Goal: Information Seeking & Learning: Learn about a topic

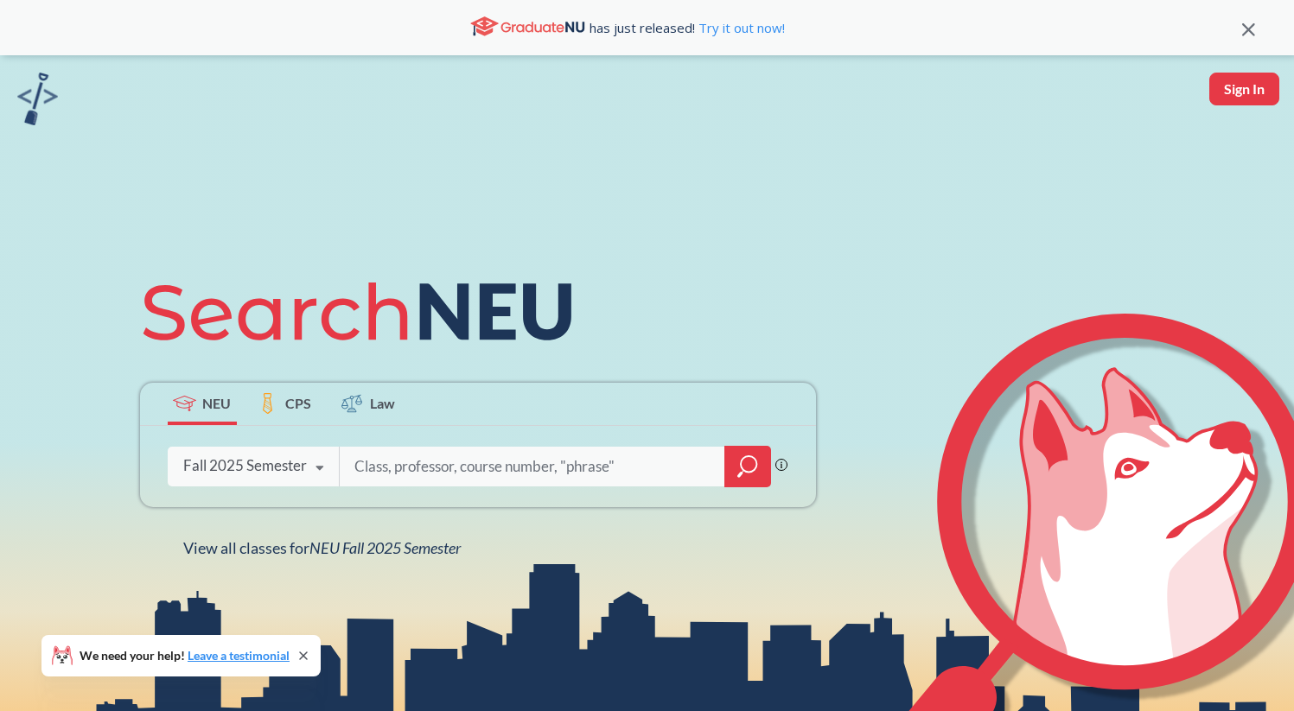
type input "i"
type input "intb 1203"
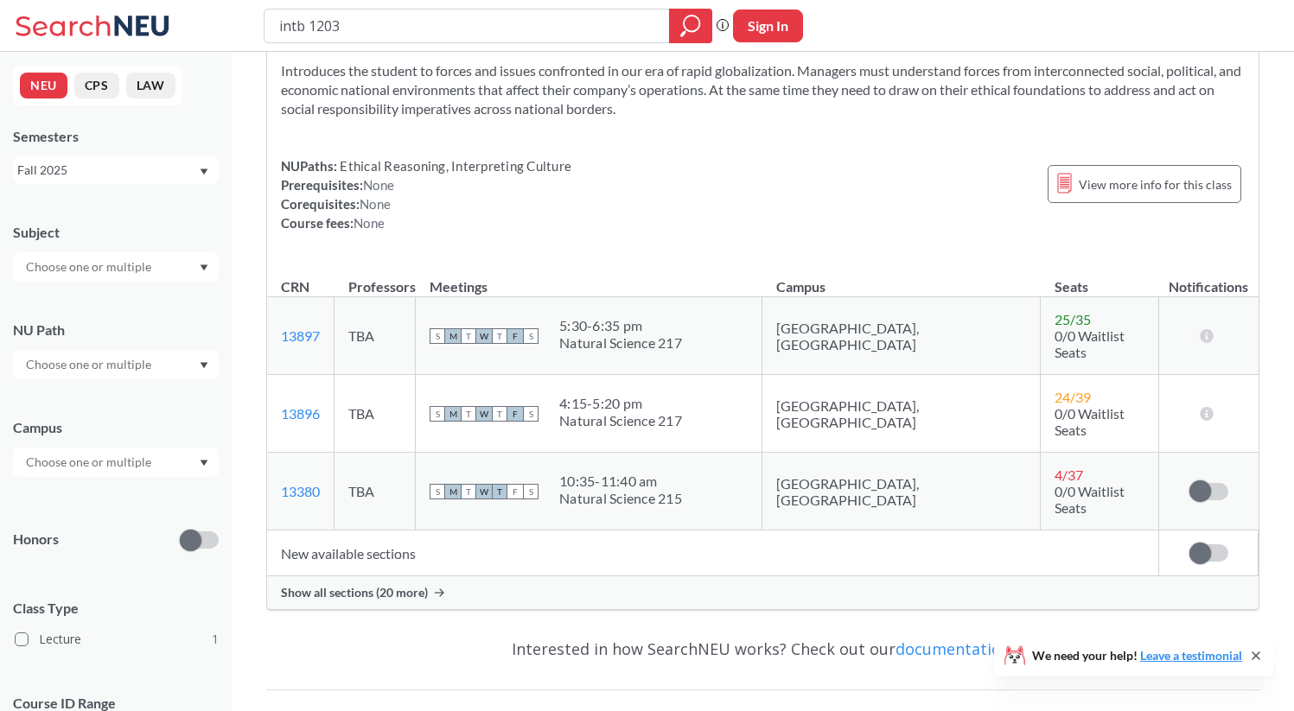
scroll to position [108, 0]
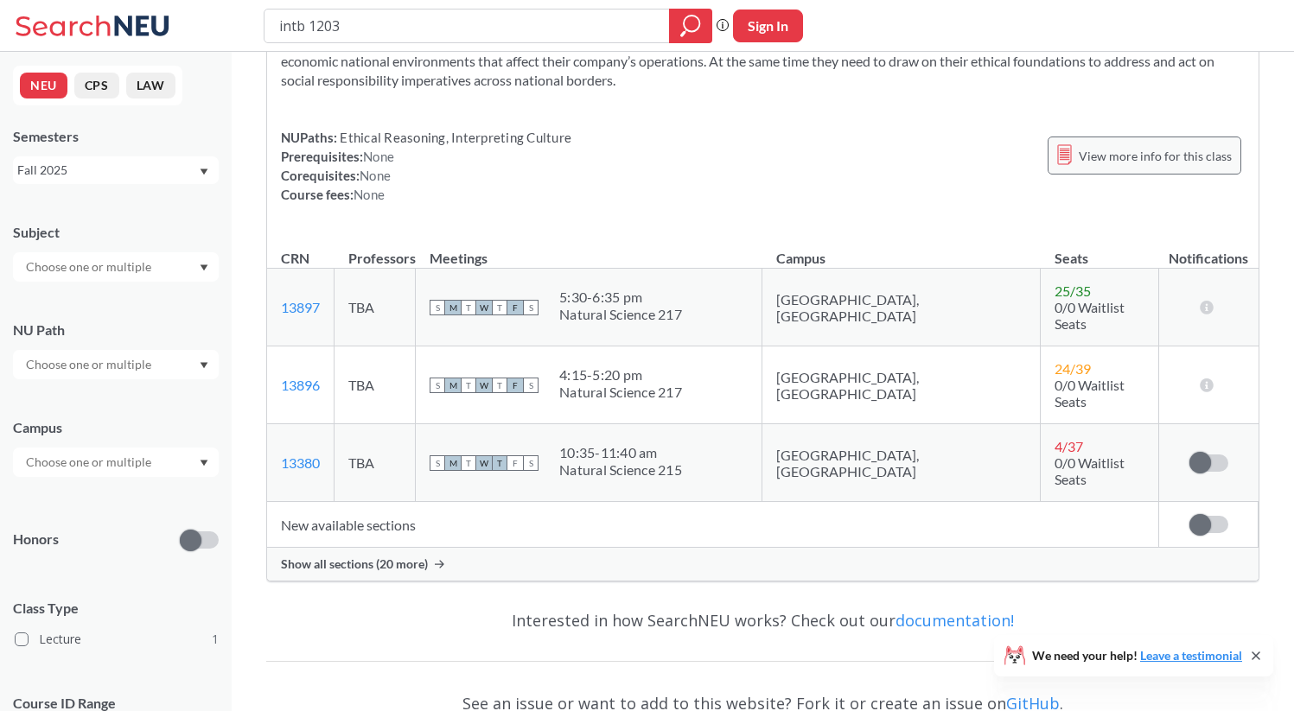
click at [1089, 147] on span "View more info for this class" at bounding box center [1155, 156] width 153 height 22
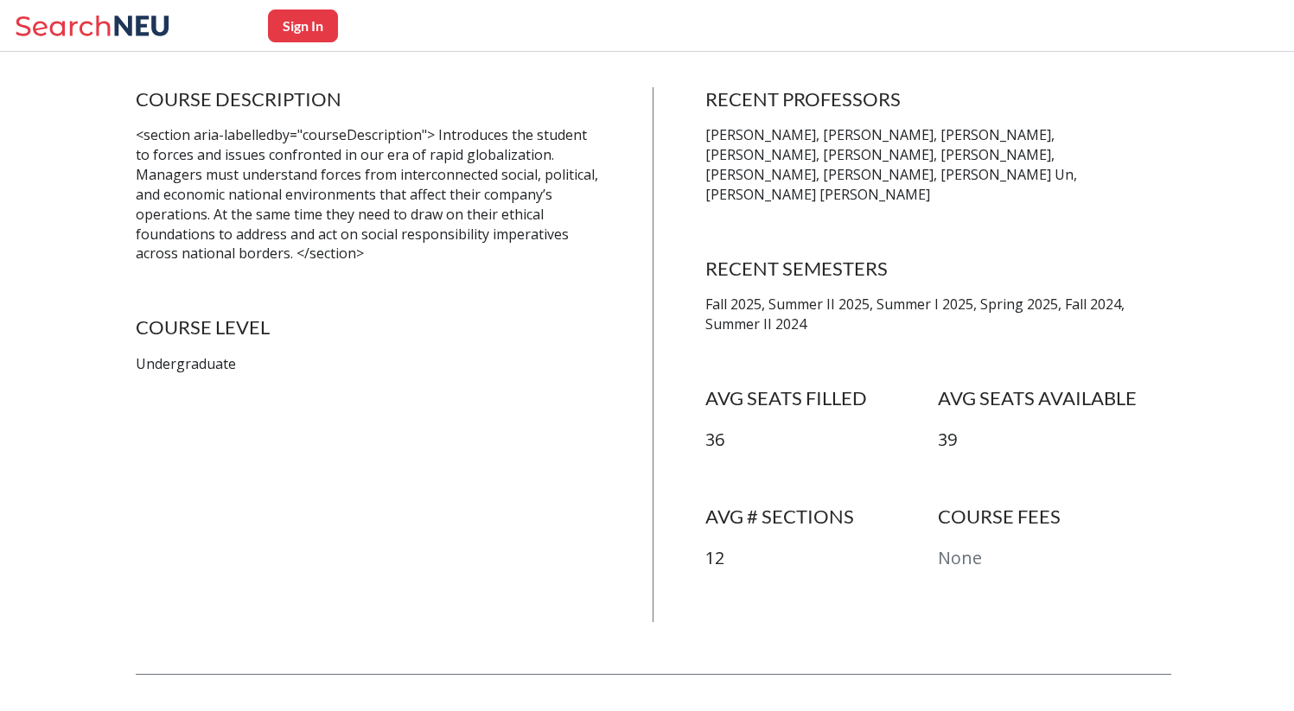
scroll to position [372, 0]
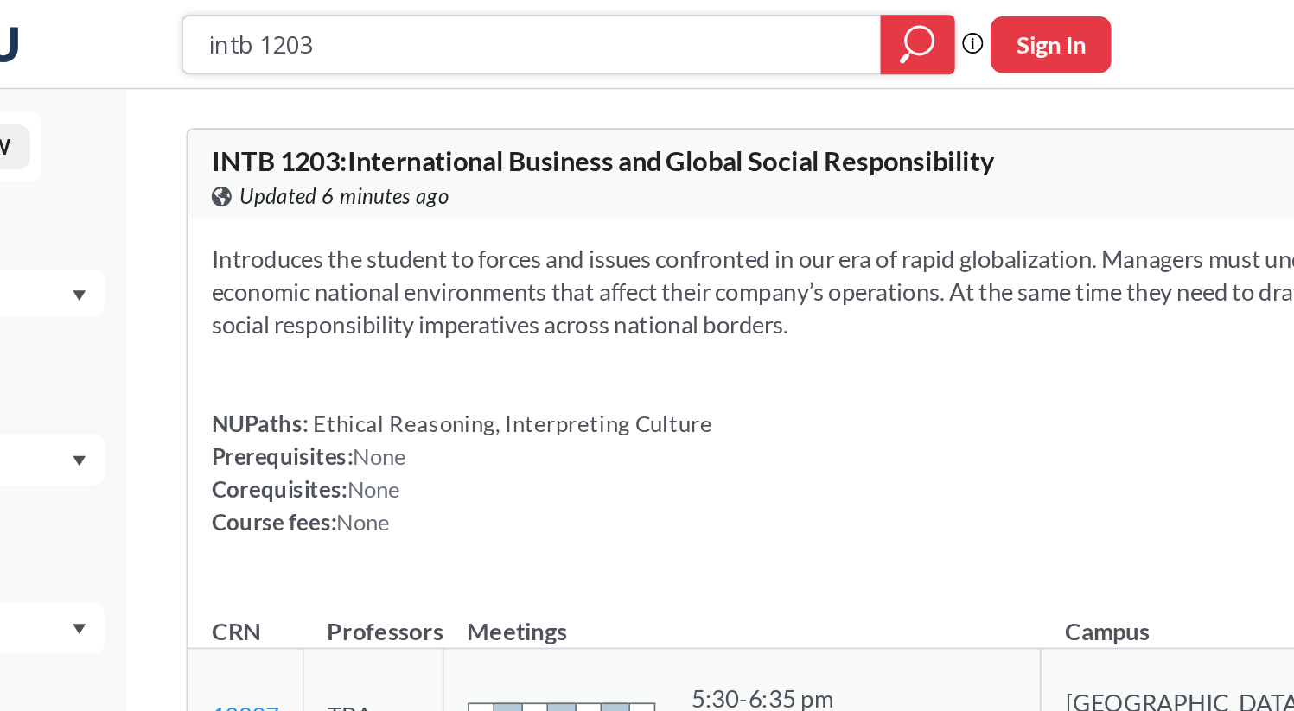
drag, startPoint x: 362, startPoint y: 18, endPoint x: 158, endPoint y: 17, distance: 204.0
click at [158, 18] on div "intb 1203 Phrase search guarantees the exact search appears in the results. Ex.…" at bounding box center [647, 26] width 1294 height 52
type input "psyc 1101"
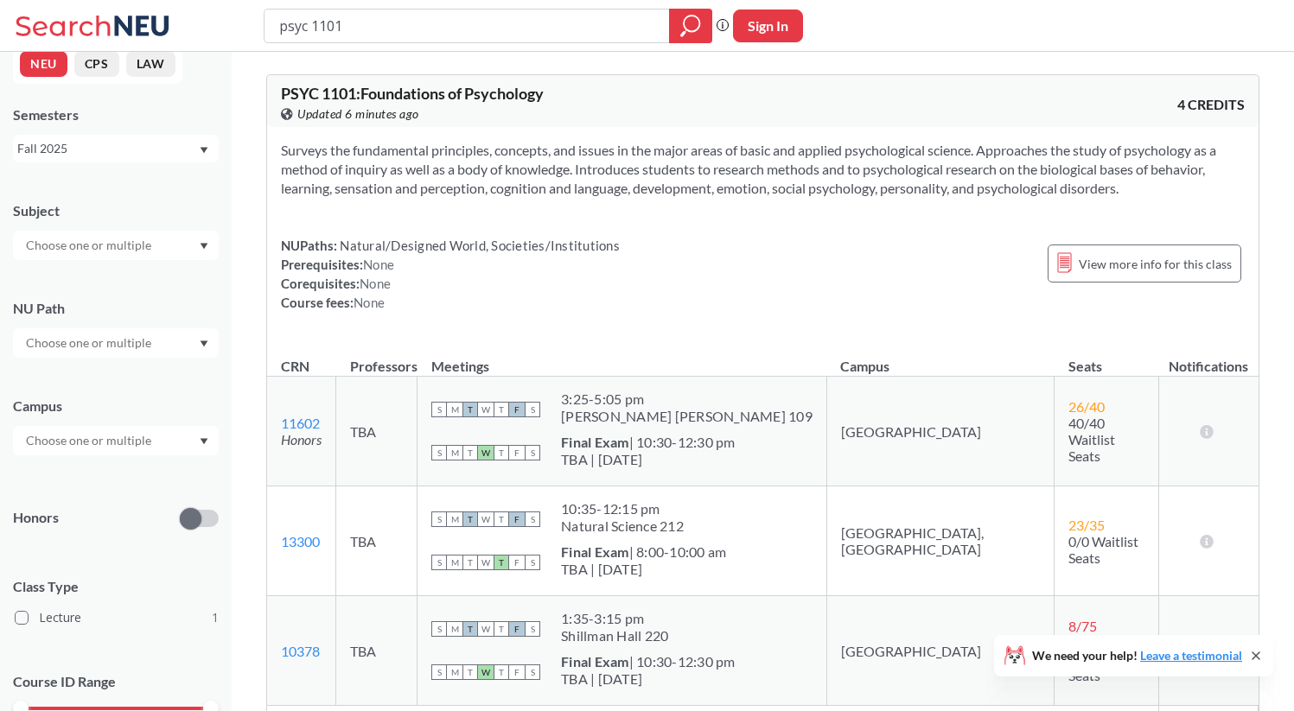
scroll to position [36, 0]
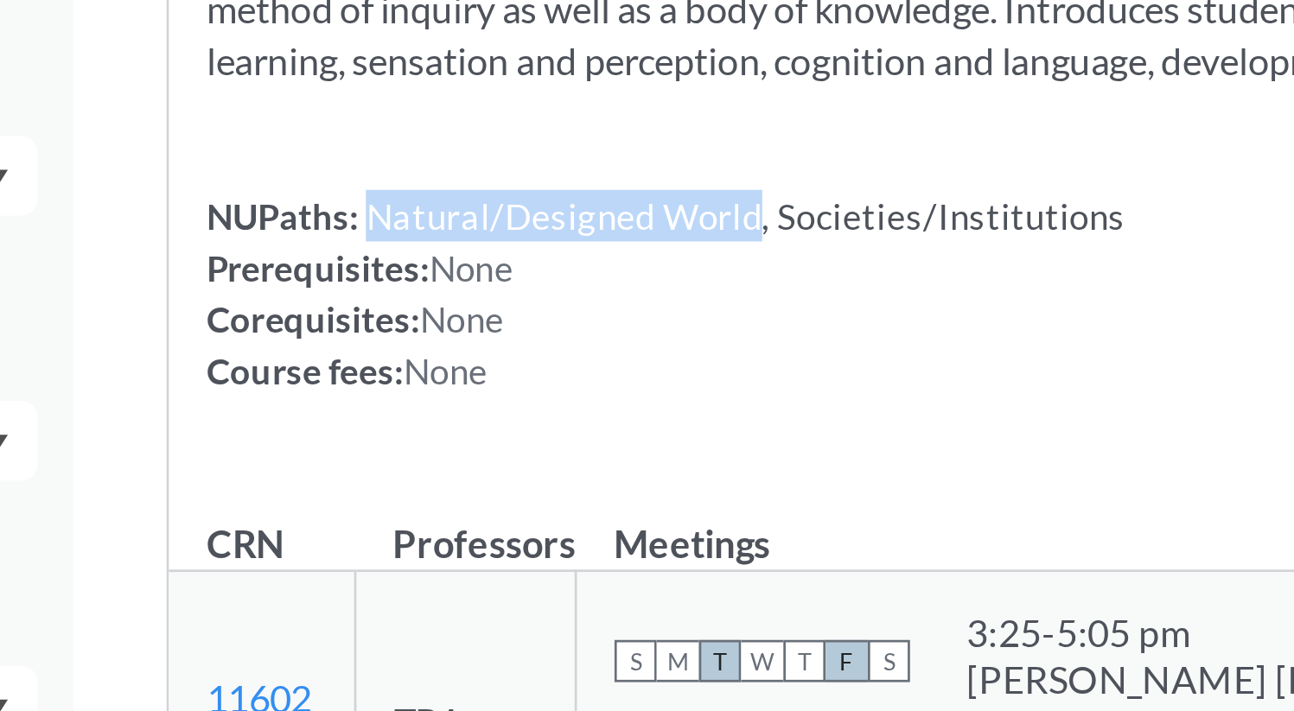
drag, startPoint x: 340, startPoint y: 248, endPoint x: 481, endPoint y: 250, distance: 140.9
click at [481, 250] on span "Natural/Designed World, Societies/Institutions" at bounding box center [478, 246] width 283 height 16
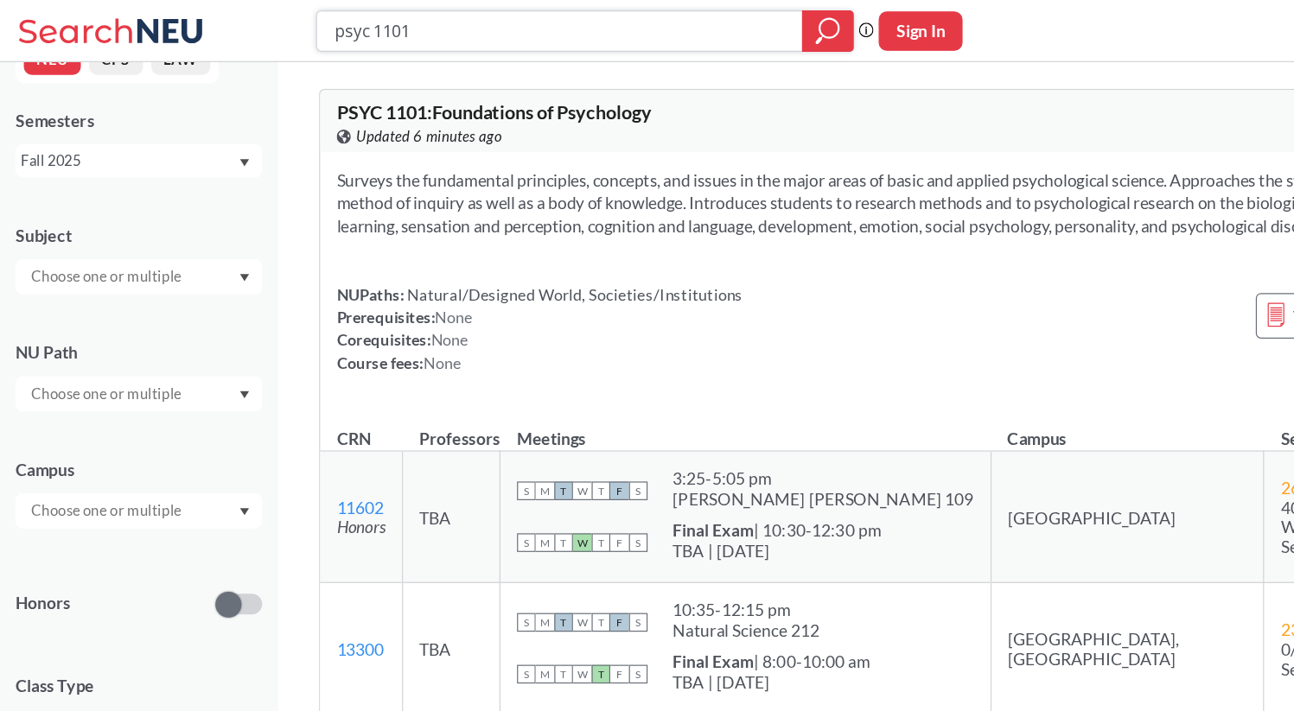
drag, startPoint x: 452, startPoint y: 21, endPoint x: 162, endPoint y: 14, distance: 289.6
click at [162, 14] on div "psyc 1101 Phrase search guarantees the exact search appears in the results. Ex.…" at bounding box center [647, 26] width 1294 height 52
type input "comm 1112"
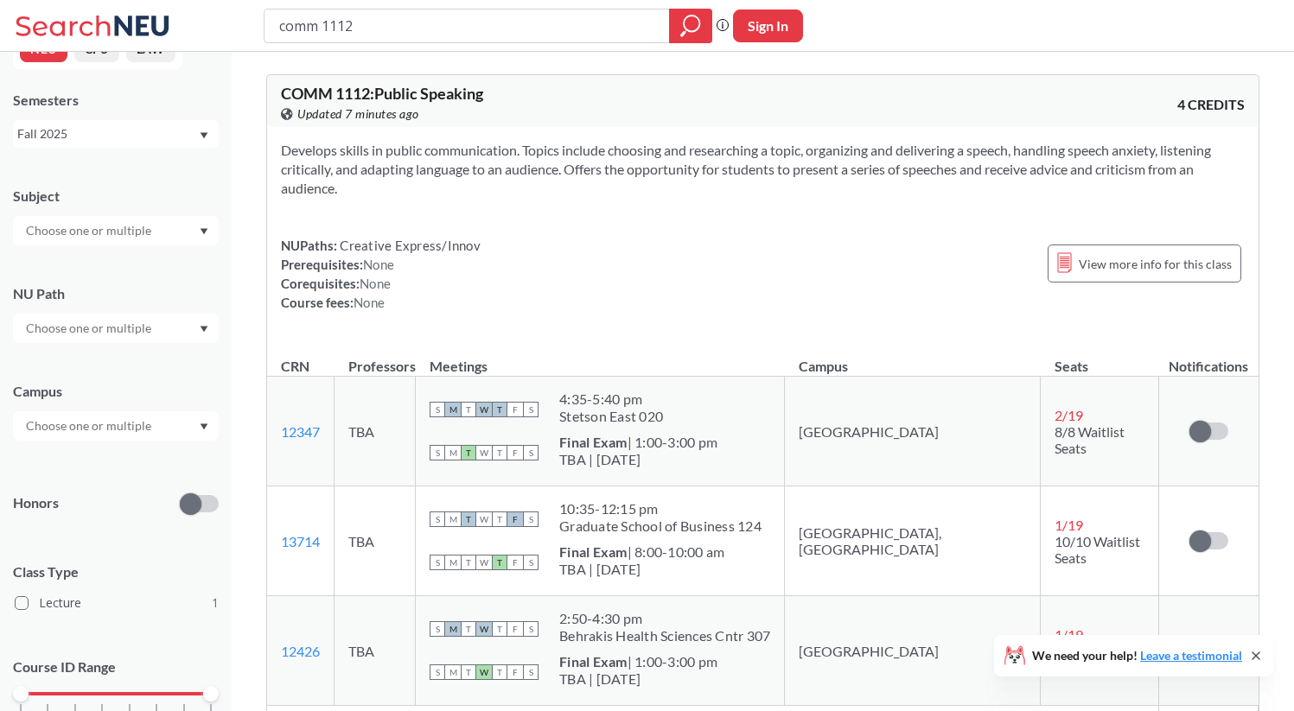
drag, startPoint x: 389, startPoint y: 28, endPoint x: 0, endPoint y: 29, distance: 388.9
click at [0, 29] on div "comm 1112 Phrase search guarantees the exact search appears in the results. Ex.…" at bounding box center [647, 26] width 1294 height 52
